Goal: Information Seeking & Learning: Learn about a topic

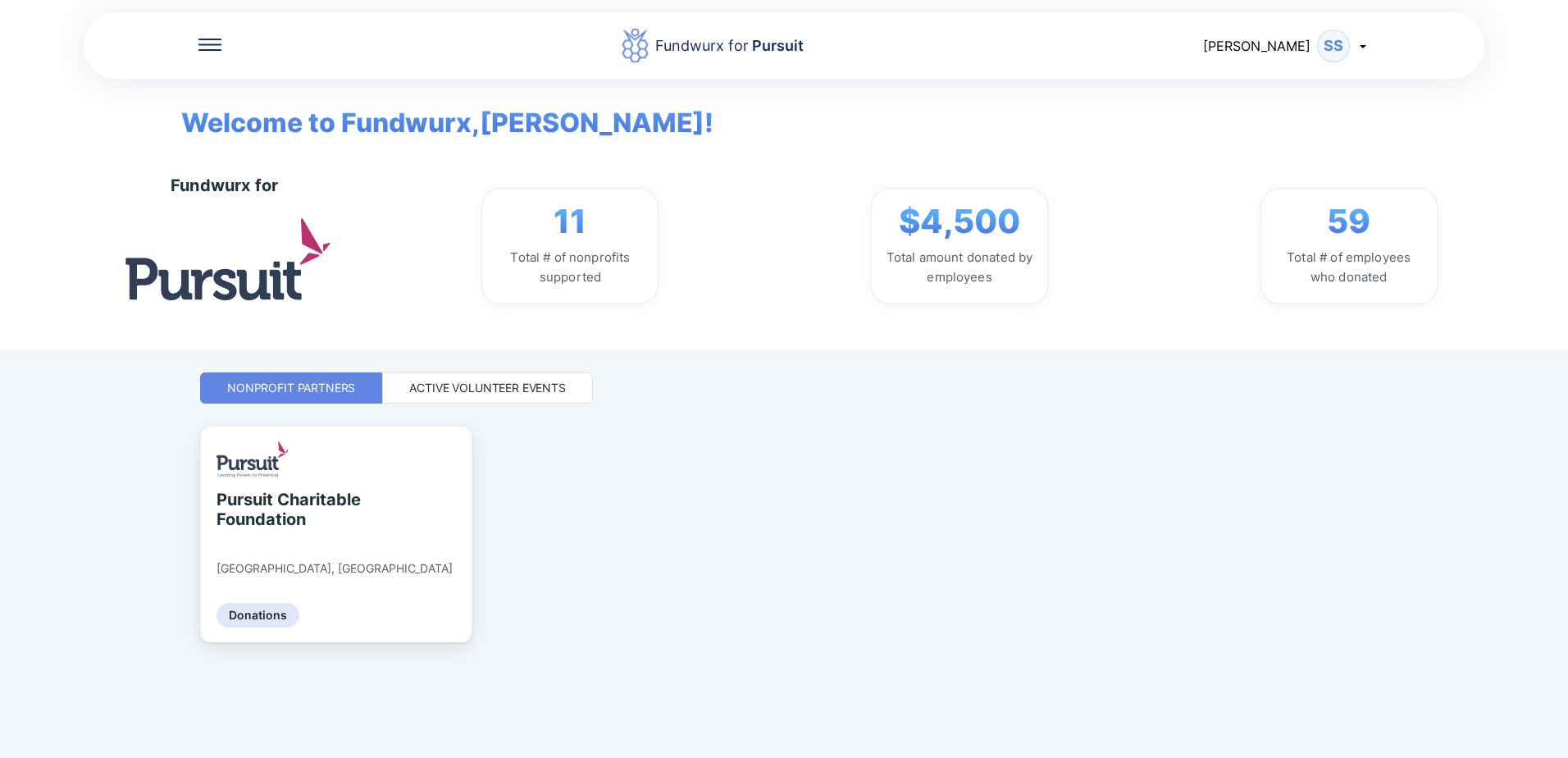
click at [423, 393] on div "Active Volunteer Events" at bounding box center [487, 388] width 157 height 17
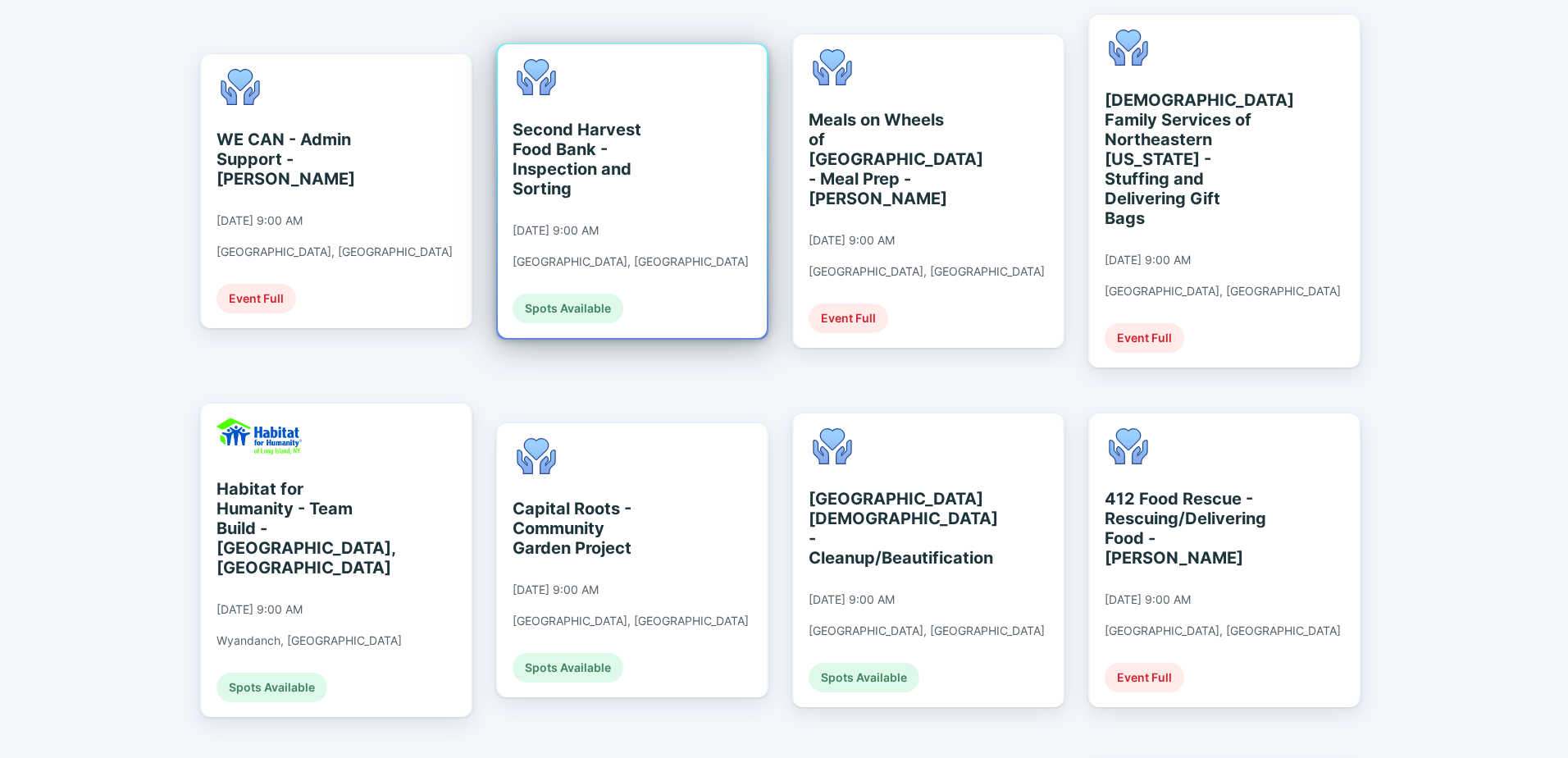
scroll to position [820, 0]
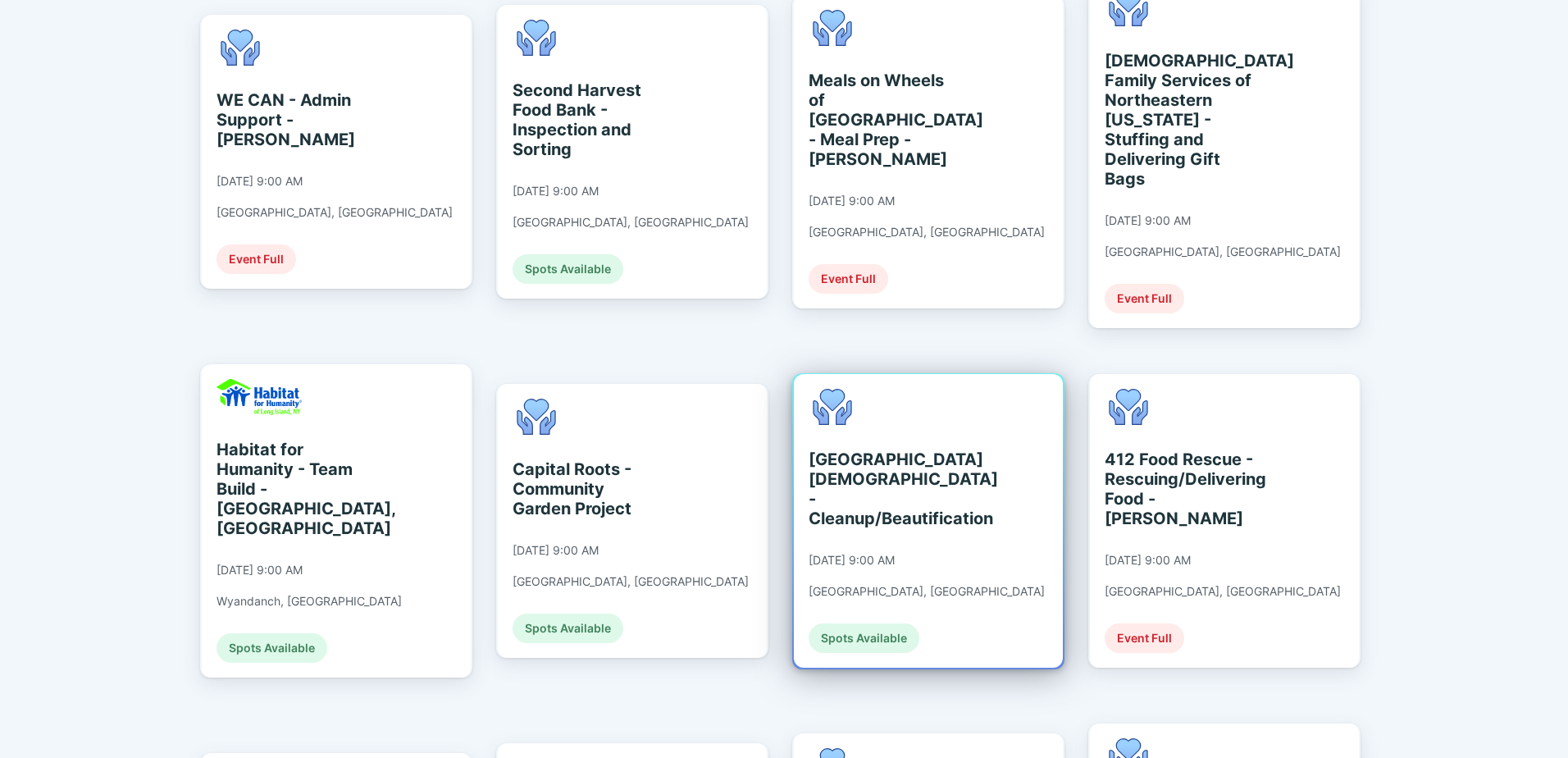
click at [881, 455] on div "[GEOGRAPHIC_DATA][DEMOGRAPHIC_DATA] - Cleanup/Beautification" at bounding box center [884, 489] width 150 height 79
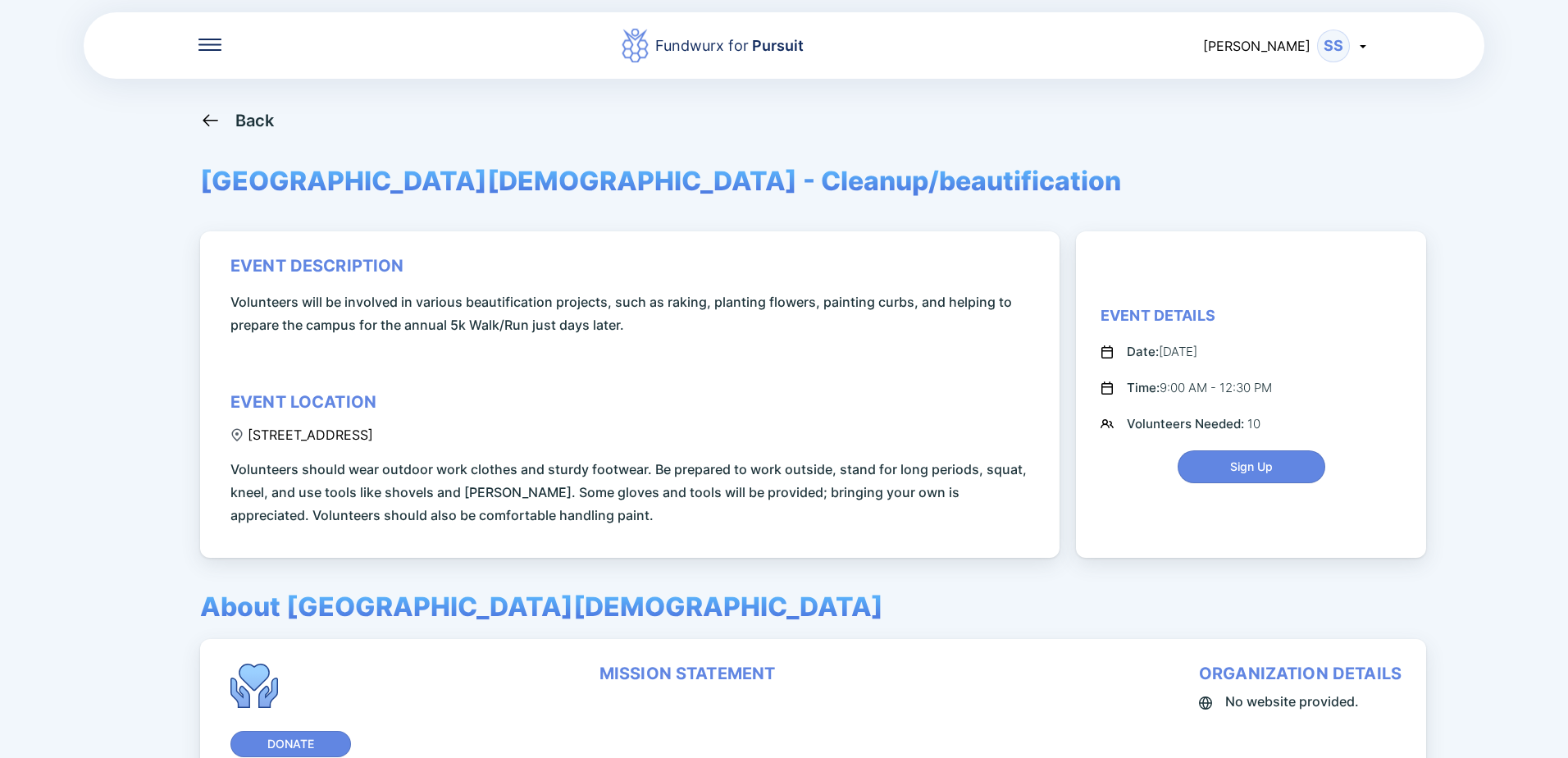
click at [229, 117] on div "Back" at bounding box center [237, 120] width 74 height 20
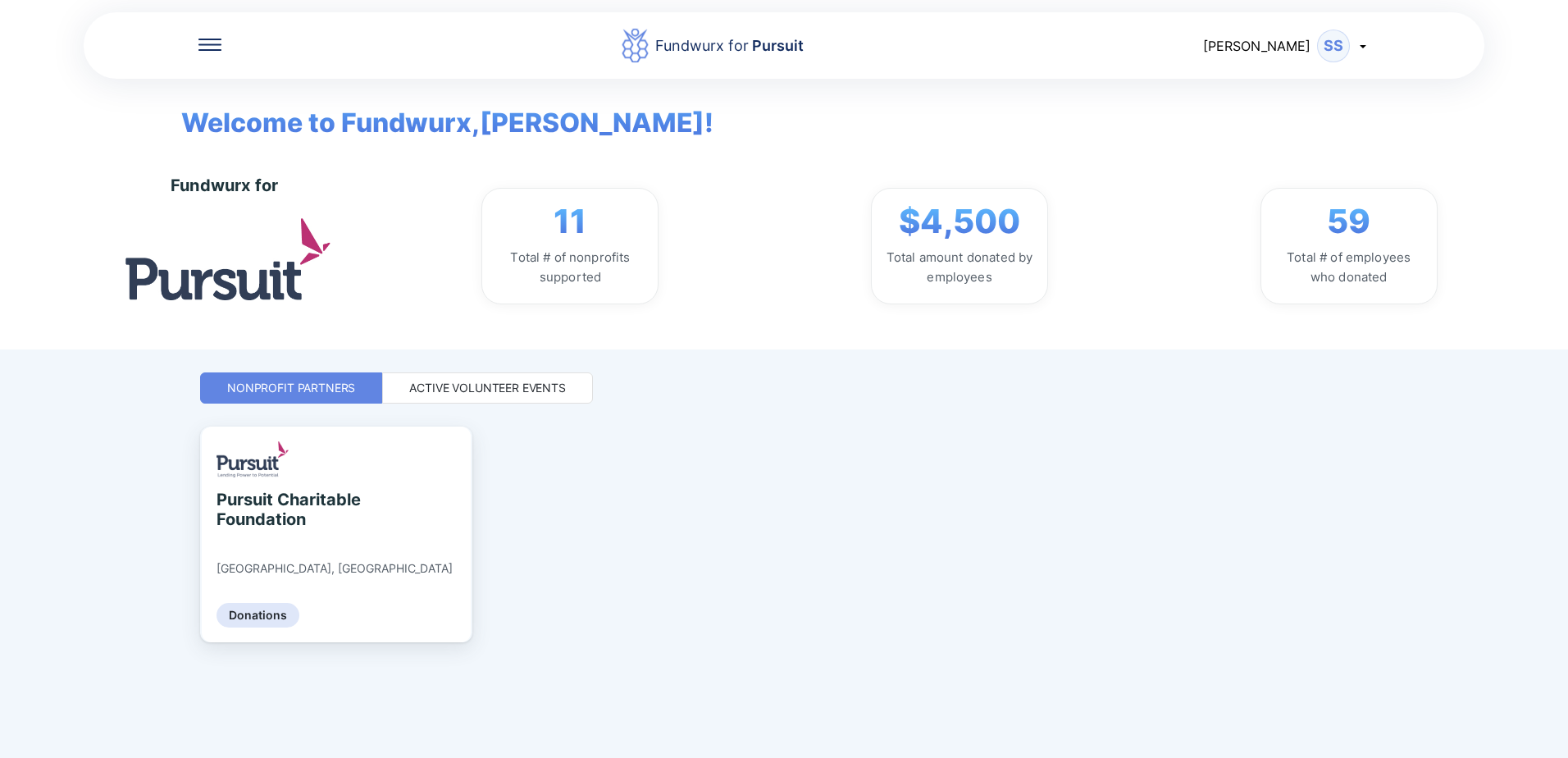
click at [534, 391] on div "Active Volunteer Events" at bounding box center [487, 388] width 157 height 17
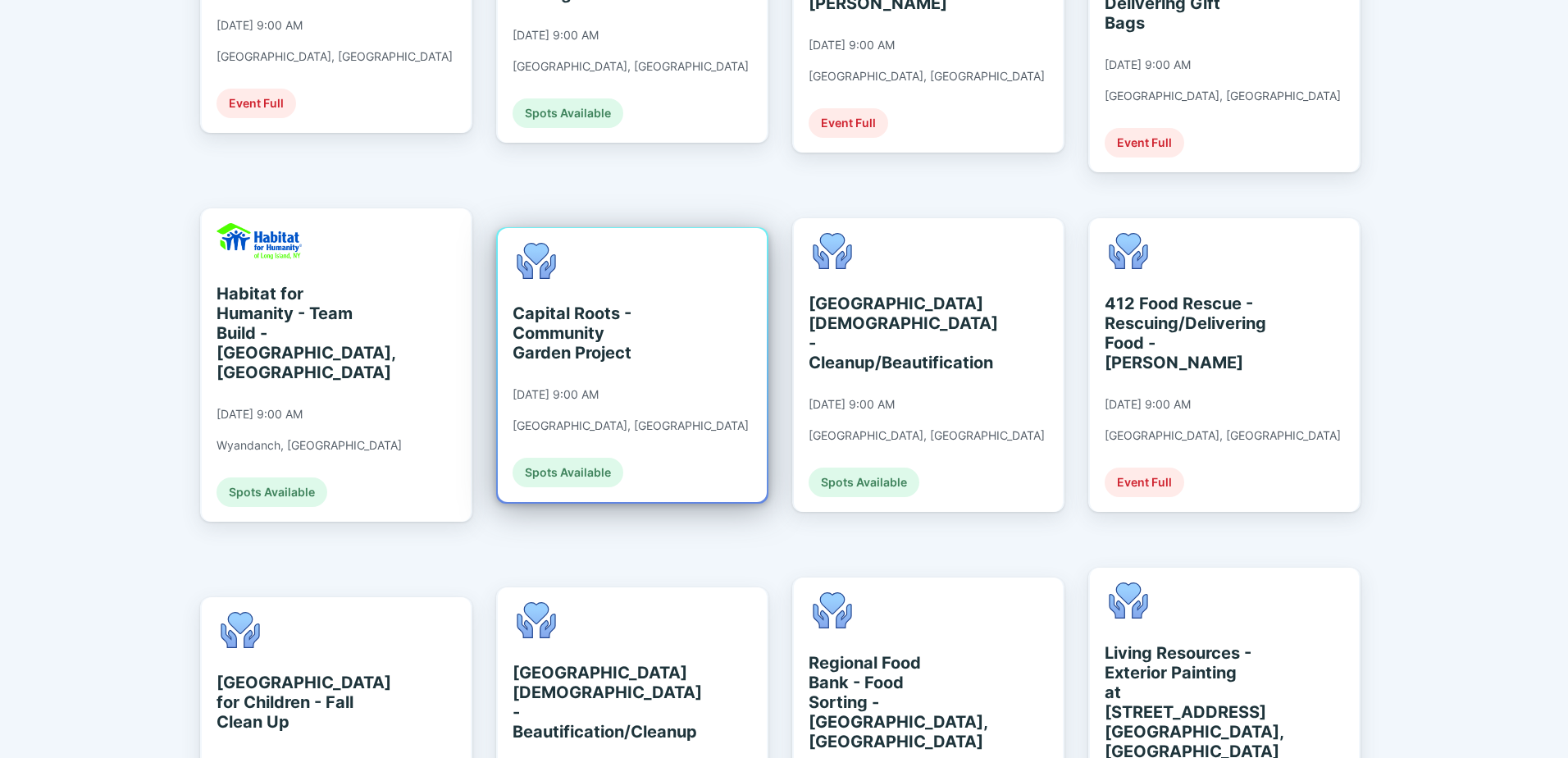
scroll to position [903, 0]
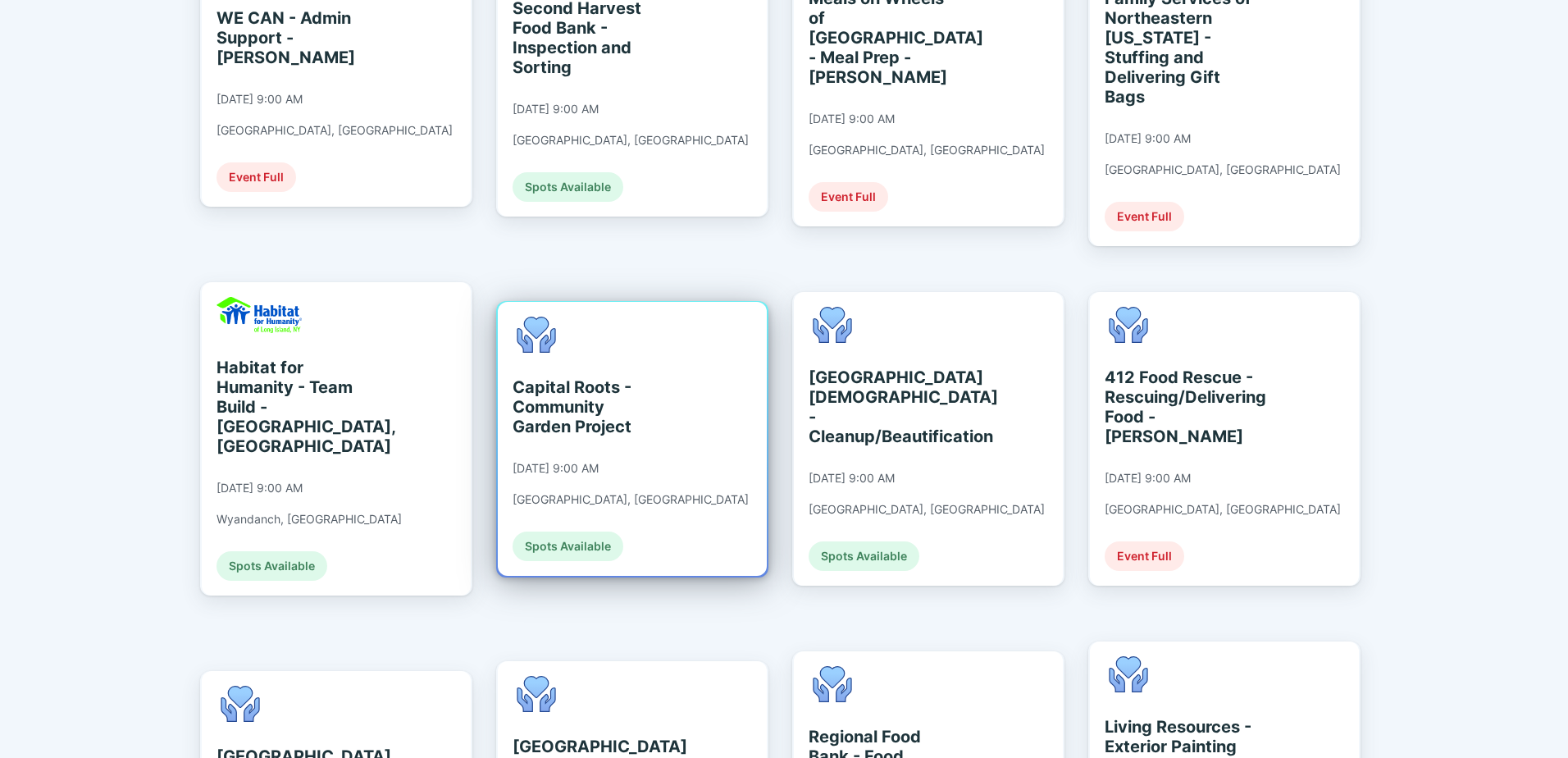
click at [619, 379] on div "Capital Roots - Community Garden Project" at bounding box center [588, 407] width 150 height 59
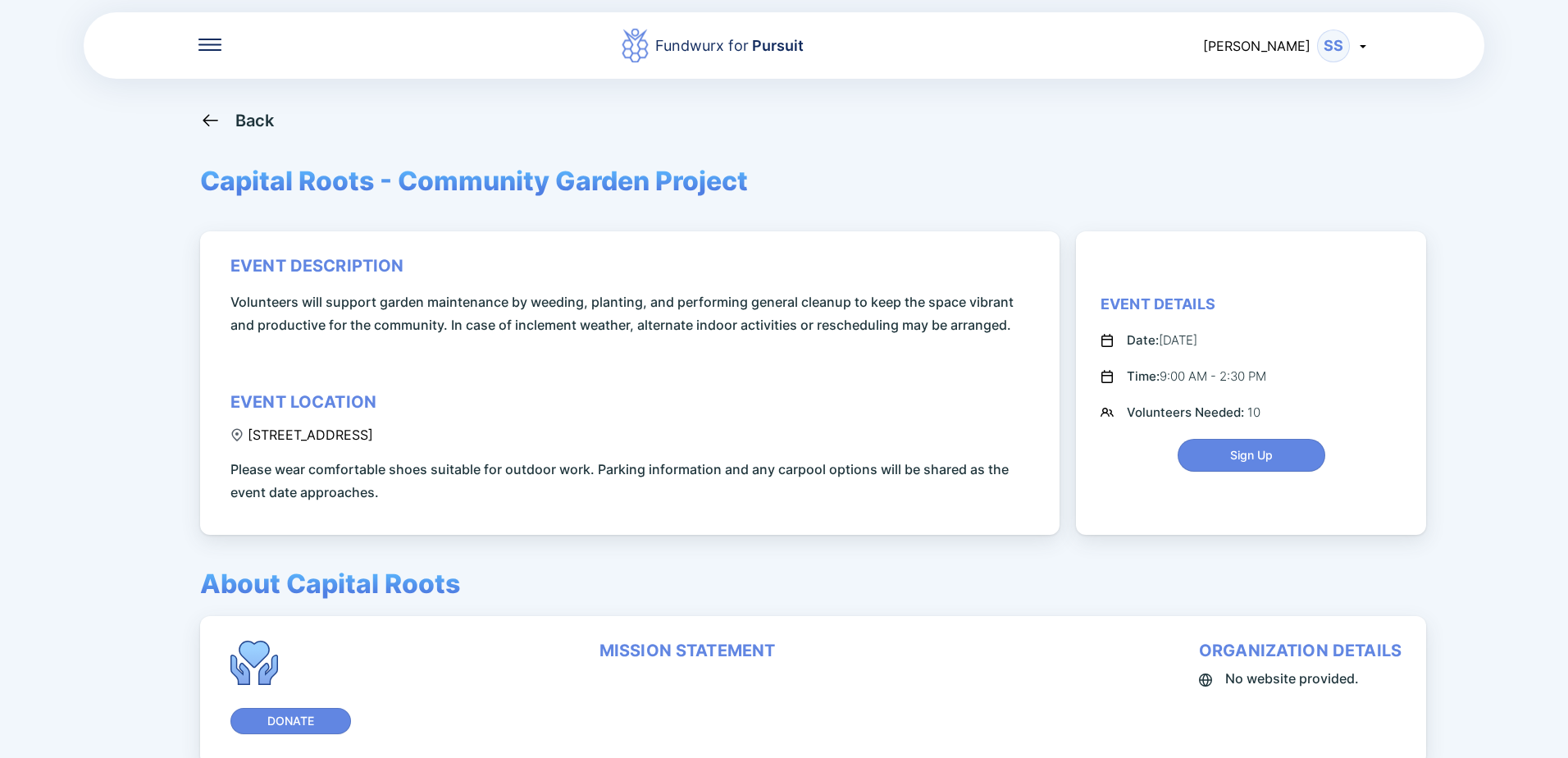
click at [267, 123] on div "Back" at bounding box center [255, 120] width 39 height 19
